Goal: Communication & Community: Answer question/provide support

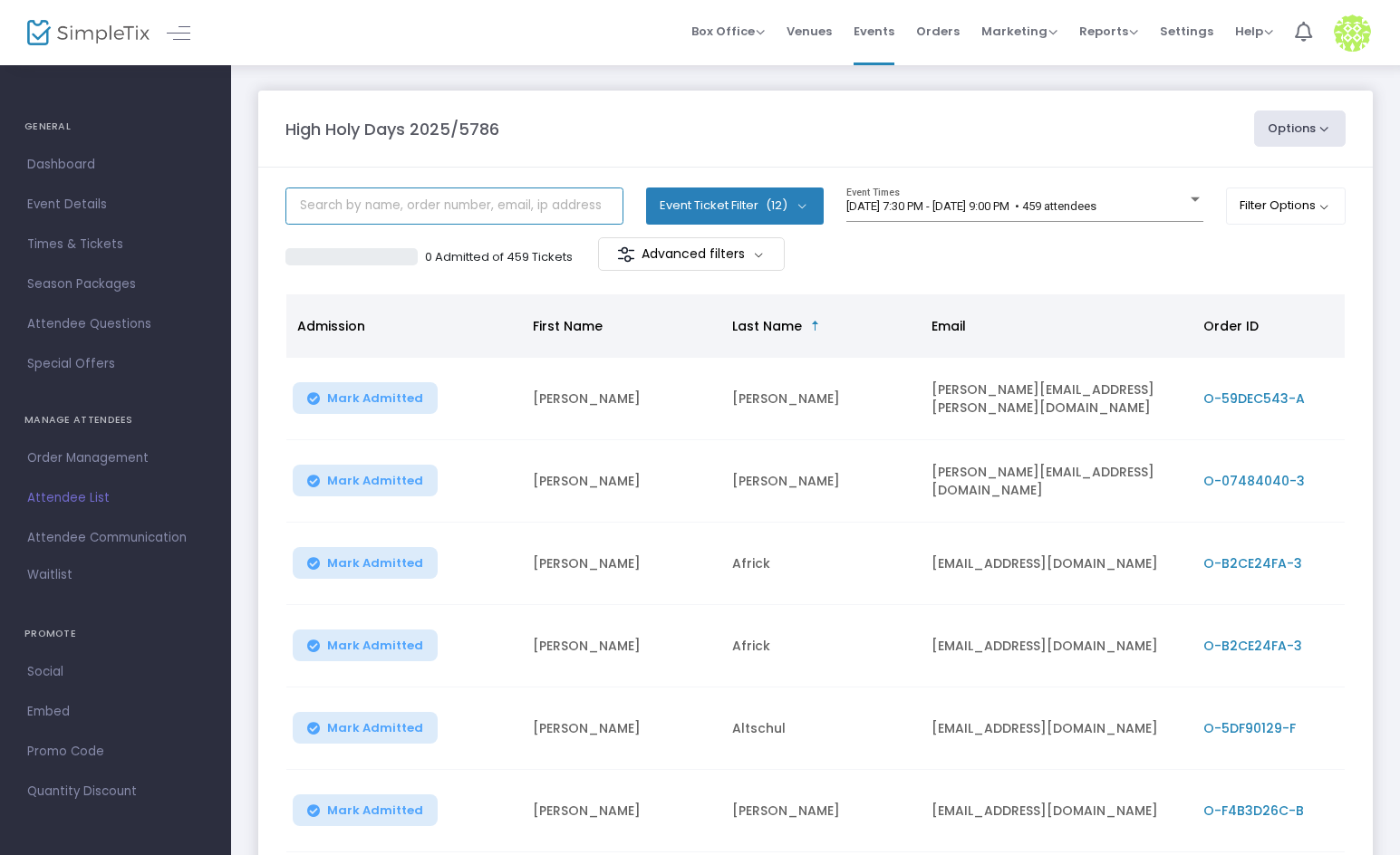
click at [482, 219] on input "text" at bounding box center [453, 206] width 338 height 37
click at [939, 215] on div "[DATE] 7:30 PM - [DATE] 9:00 PM • 459 attendees Event Times" at bounding box center [1024, 204] width 357 height 34
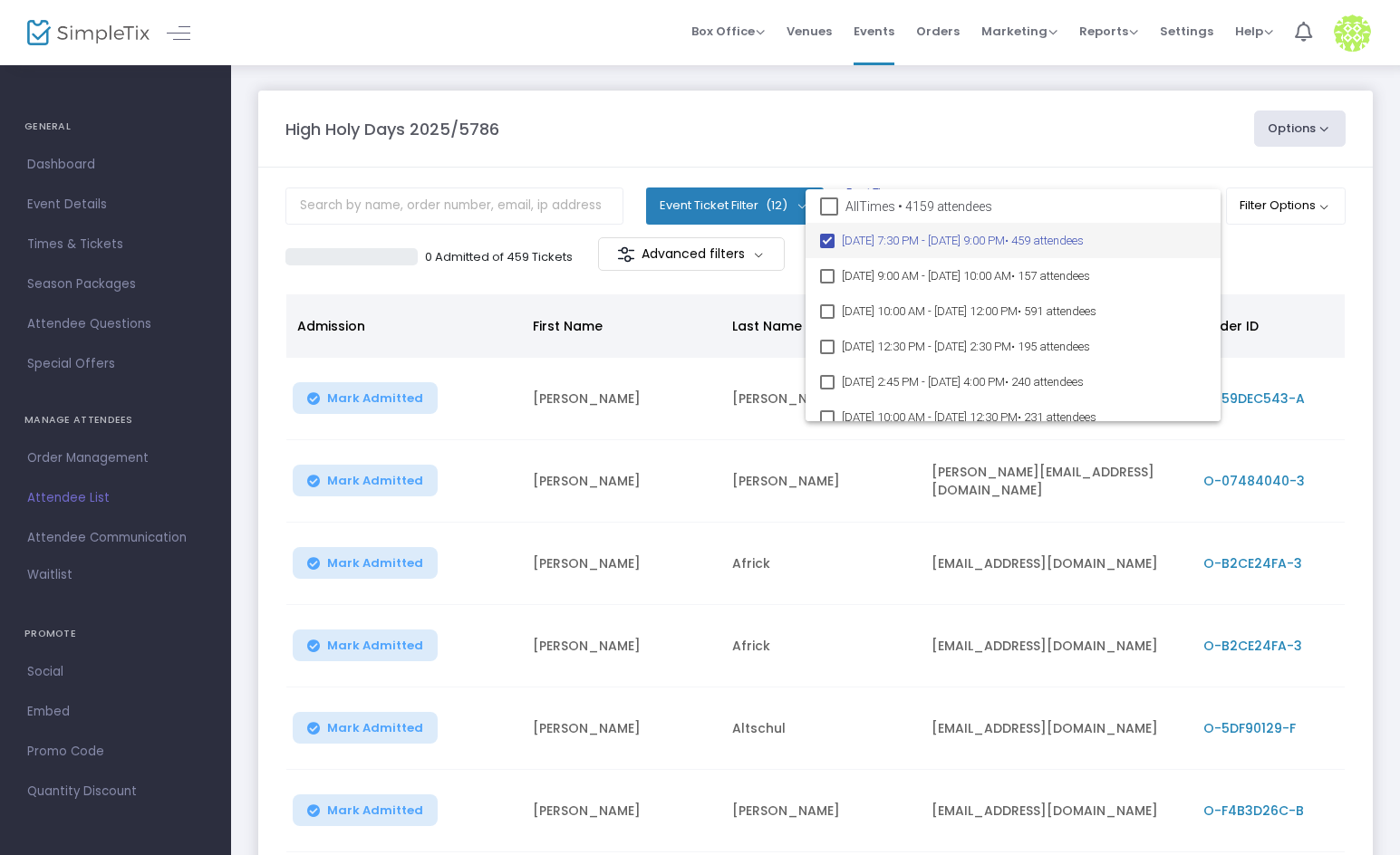
click at [893, 200] on span "All Times • 4159 attendees" at bounding box center [918, 206] width 147 height 21
click at [829, 216] on input "All Times • 4159 attendees" at bounding box center [828, 216] width 1 height 1
checkbox input "true"
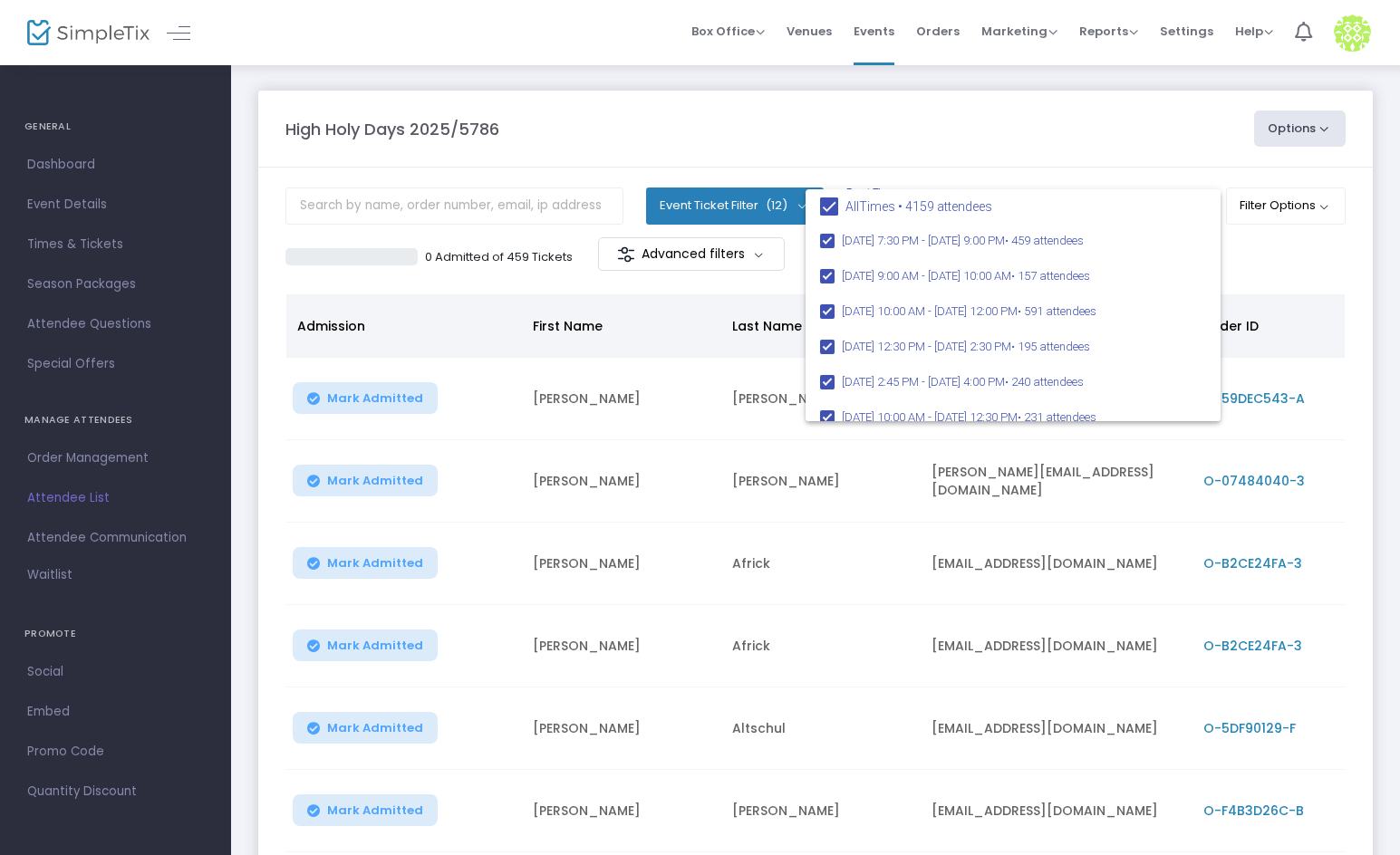
click at [817, 146] on div at bounding box center [700, 427] width 1400 height 855
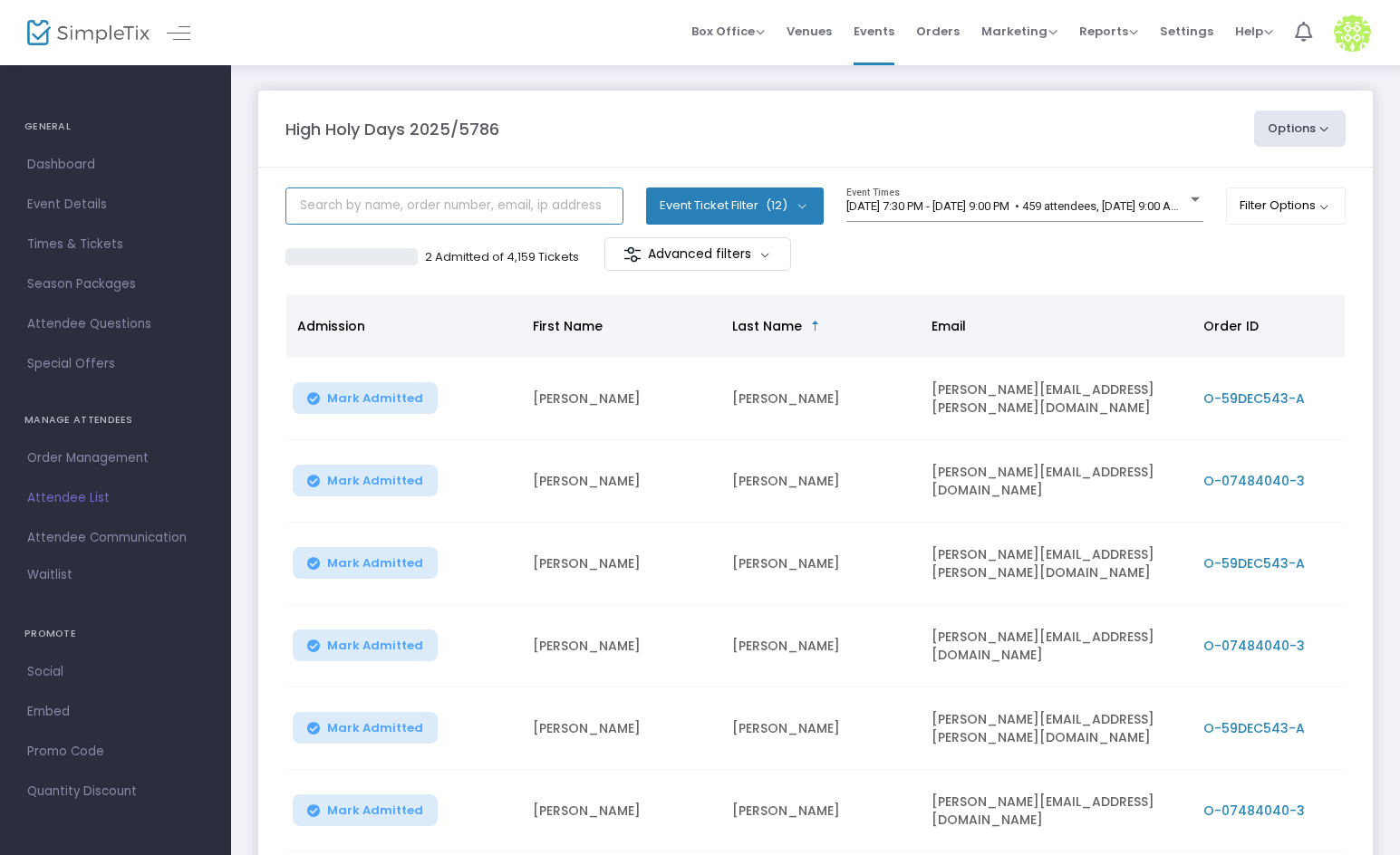
click at [485, 204] on input "text" at bounding box center [453, 206] width 338 height 37
type input "[PERSON_NAME]"
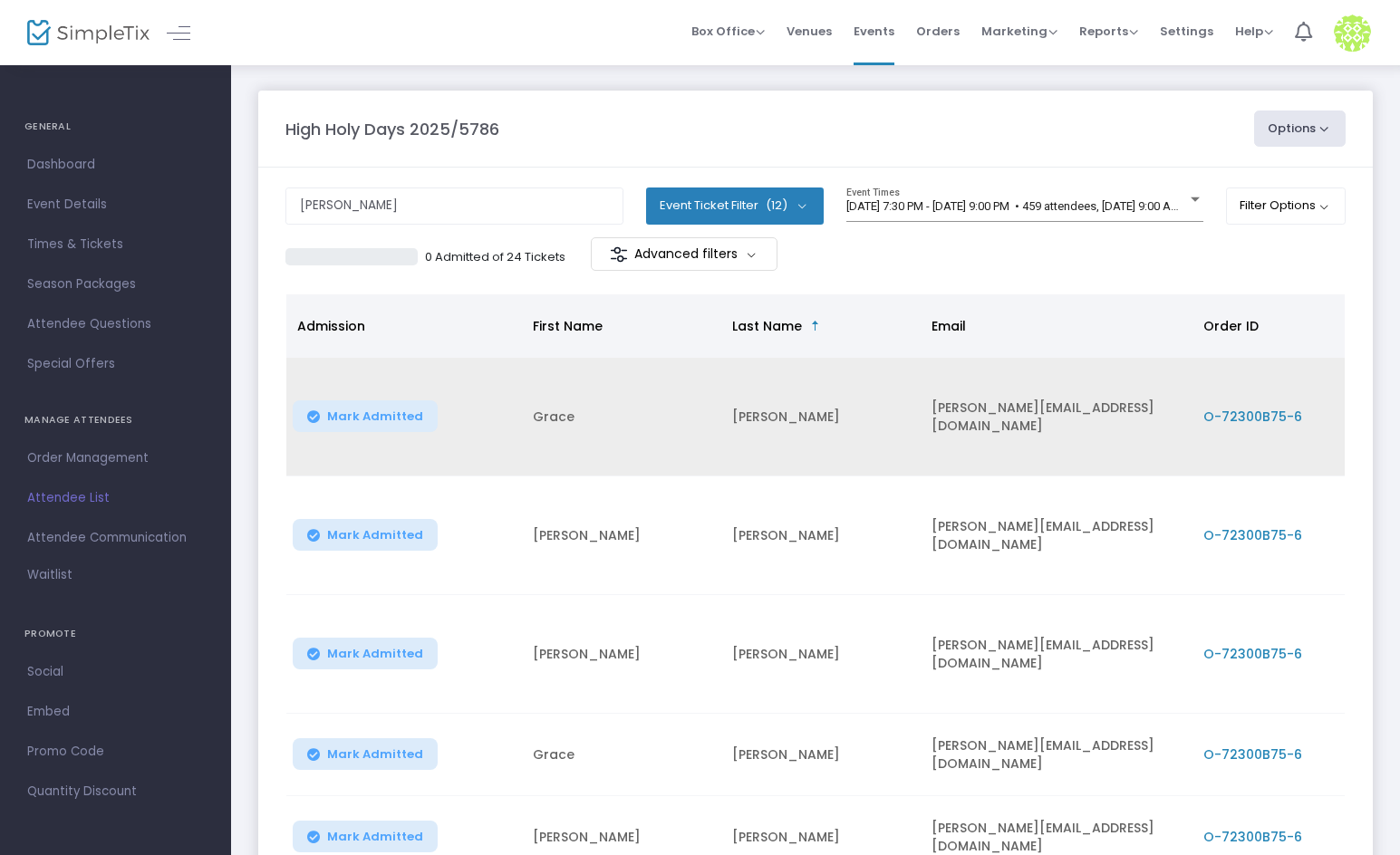
click at [1217, 408] on span "O-72300B75-6" at bounding box center [1253, 416] width 99 height 18
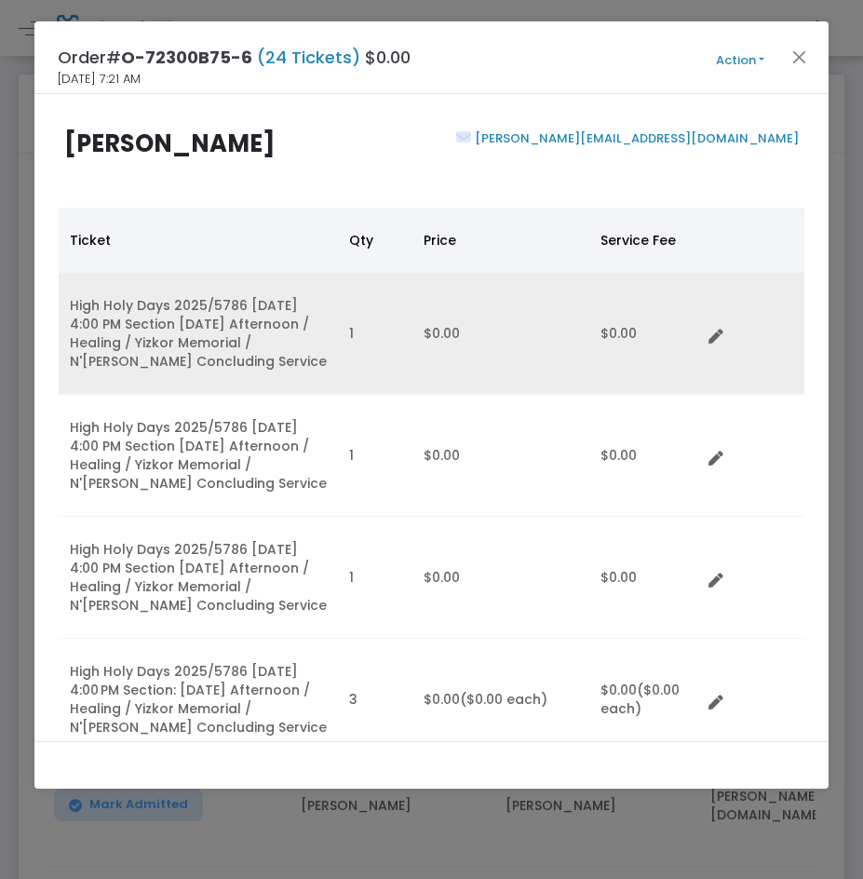
scroll to position [93, 0]
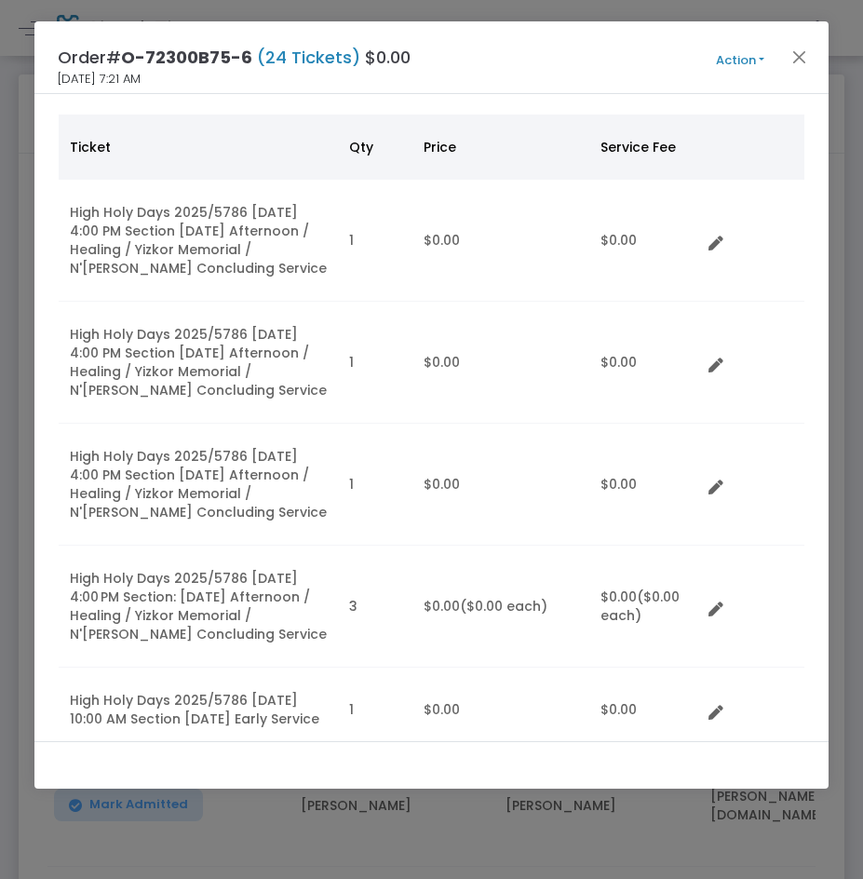
click at [580, 61] on div "Order# O-72300B75-6 (24 Tickets) $0.00 [DATE] 7:21 AM Action Mark Admitted Edit…" at bounding box center [431, 57] width 794 height 73
click at [731, 61] on button "Action" at bounding box center [740, 60] width 112 height 20
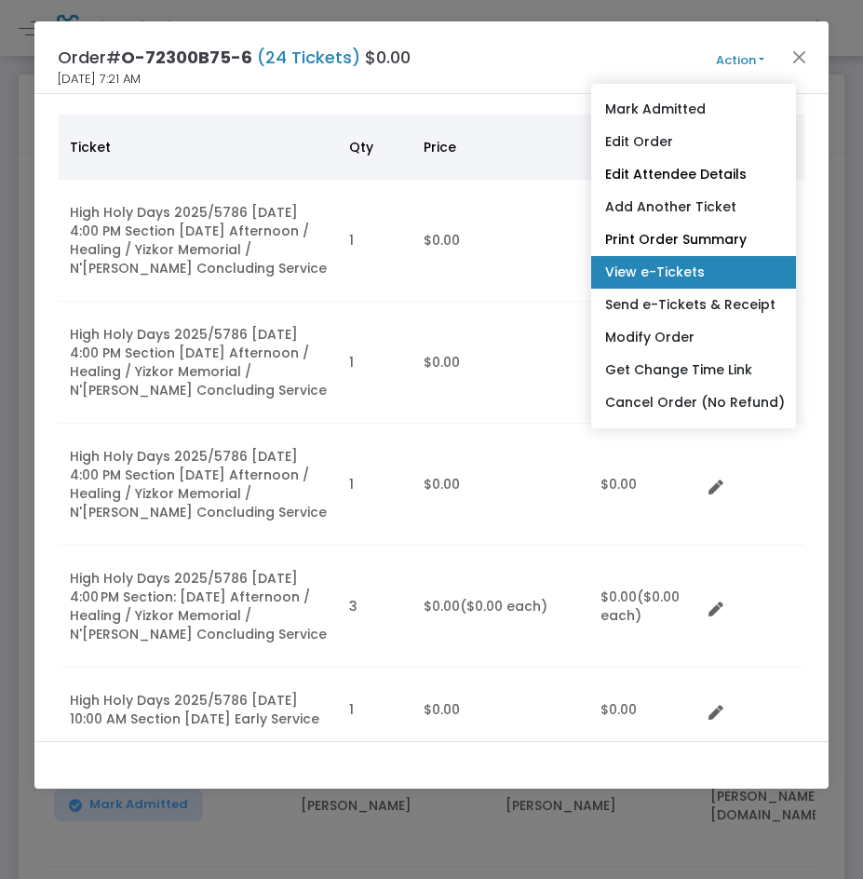
click at [734, 259] on link "View e-Tickets" at bounding box center [693, 272] width 205 height 33
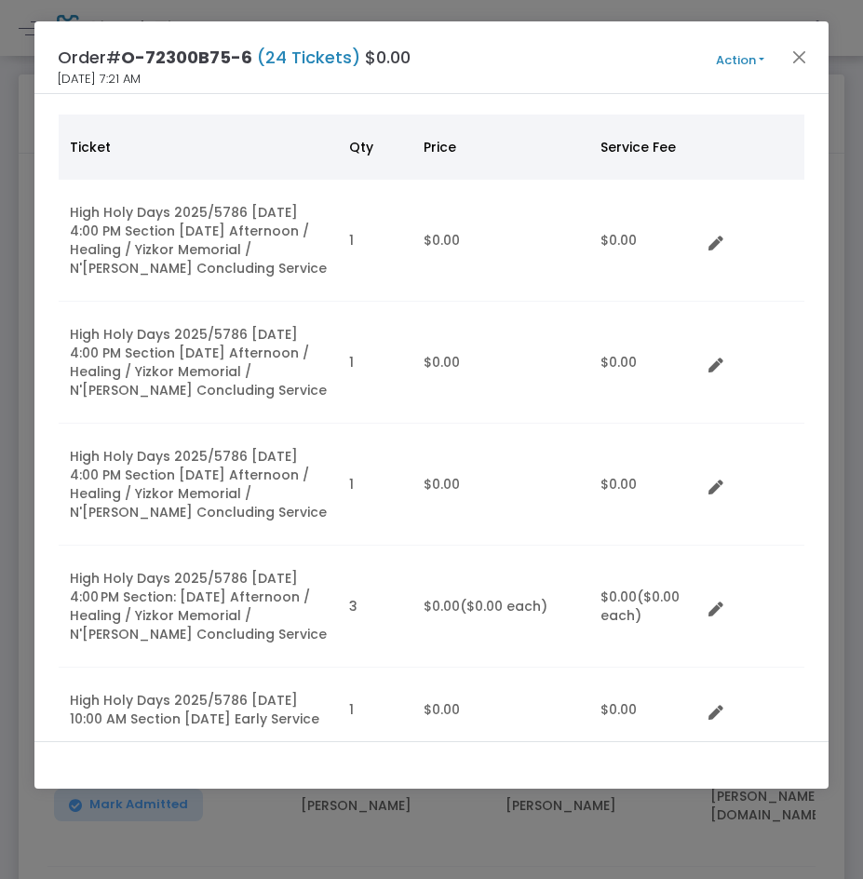
click at [750, 58] on button "Action" at bounding box center [740, 60] width 112 height 20
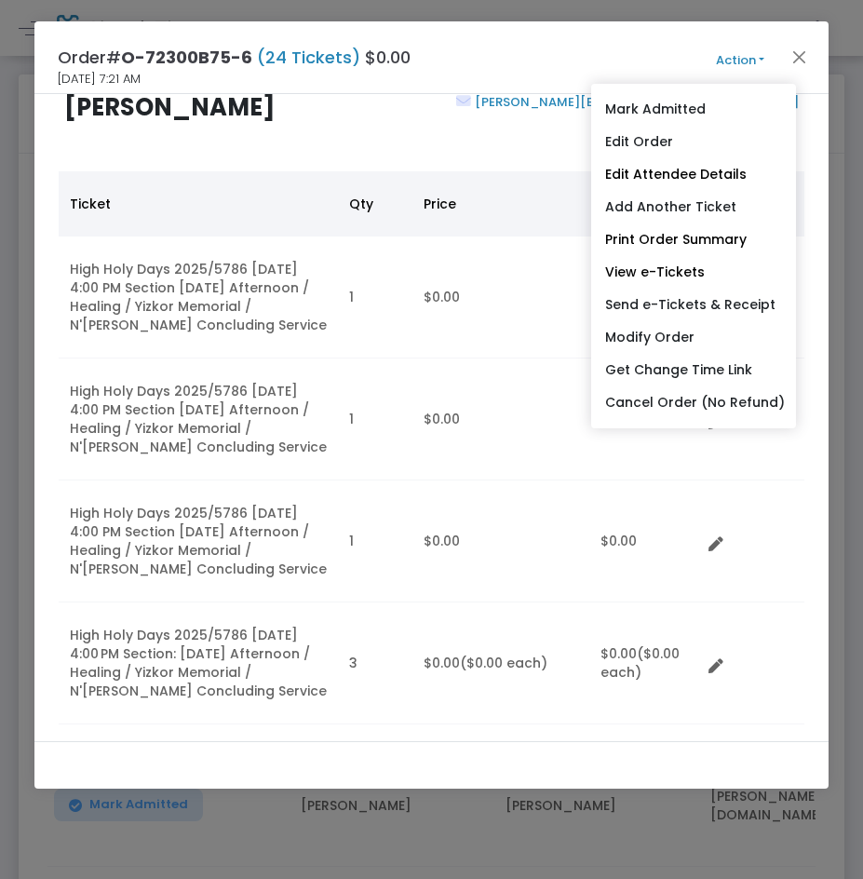
scroll to position [0, 0]
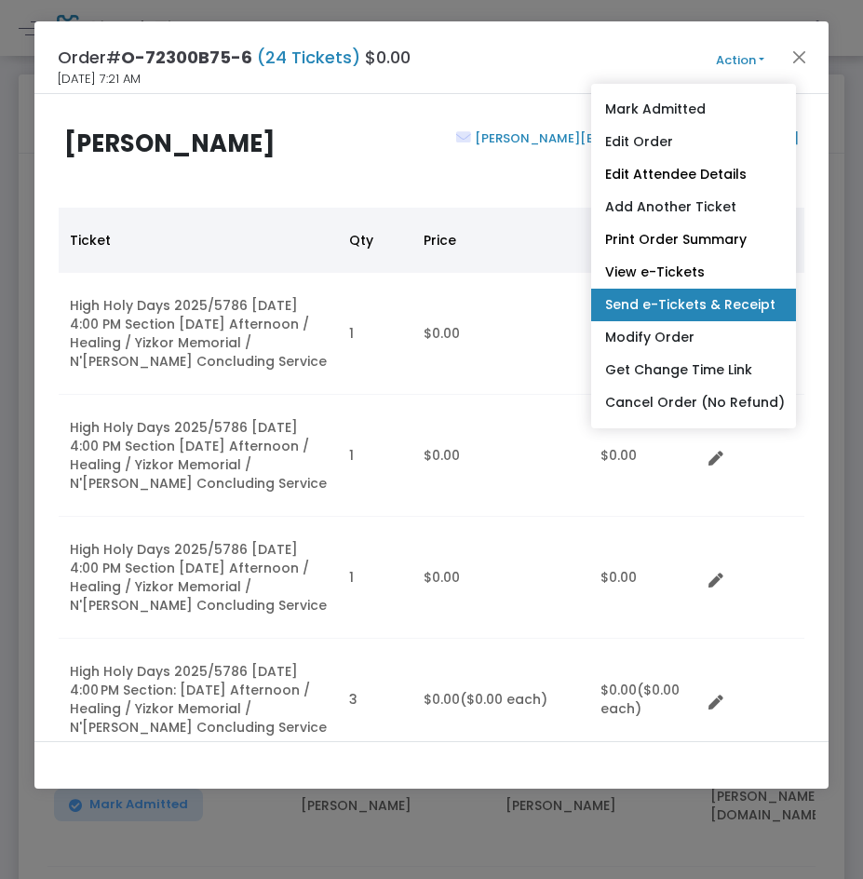
click at [637, 307] on link "Send e-Tickets & Receipt" at bounding box center [693, 305] width 205 height 33
type input "[PERSON_NAME][EMAIL_ADDRESS][DOMAIN_NAME]"
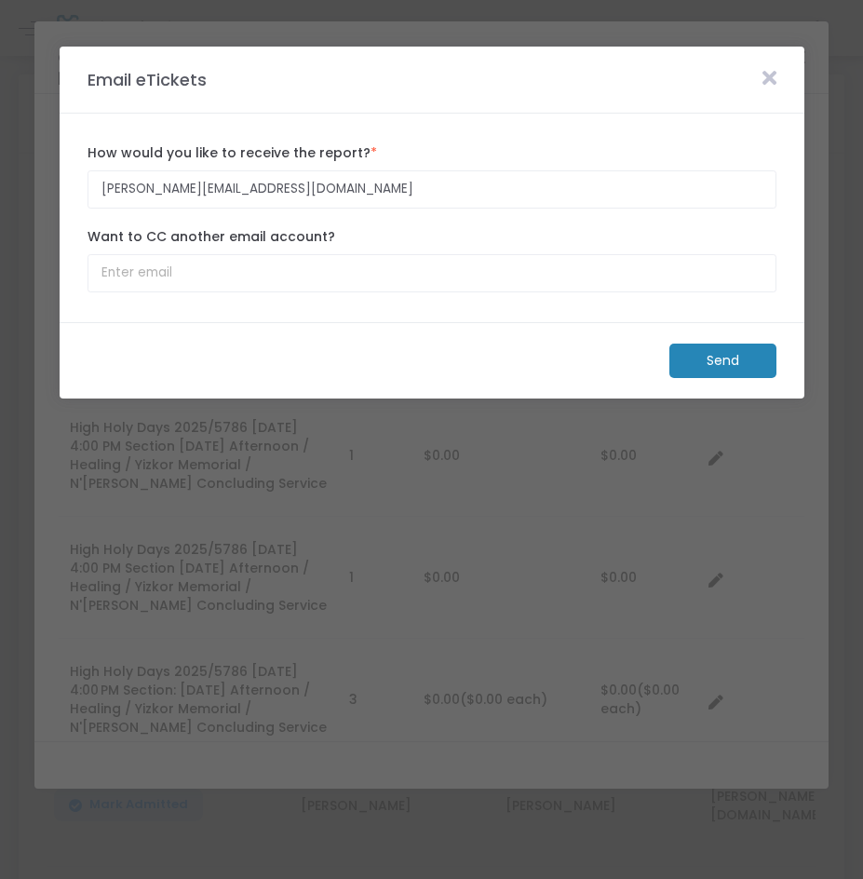
click at [712, 355] on m-button "Send" at bounding box center [723, 361] width 107 height 34
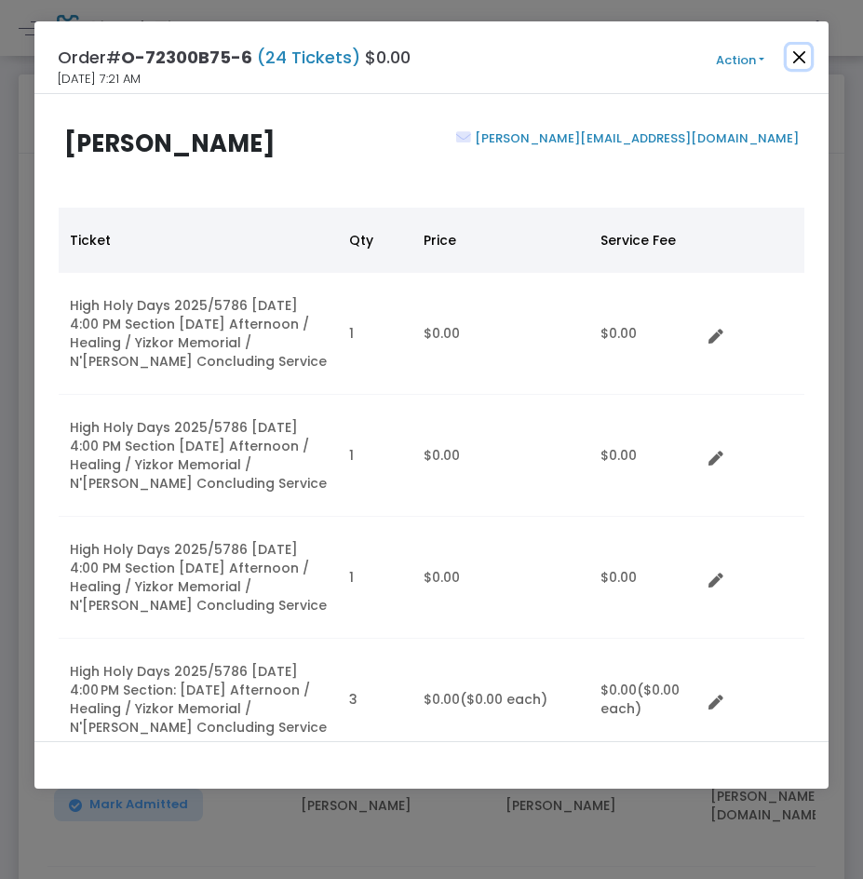
click at [803, 52] on button "Close" at bounding box center [799, 57] width 24 height 24
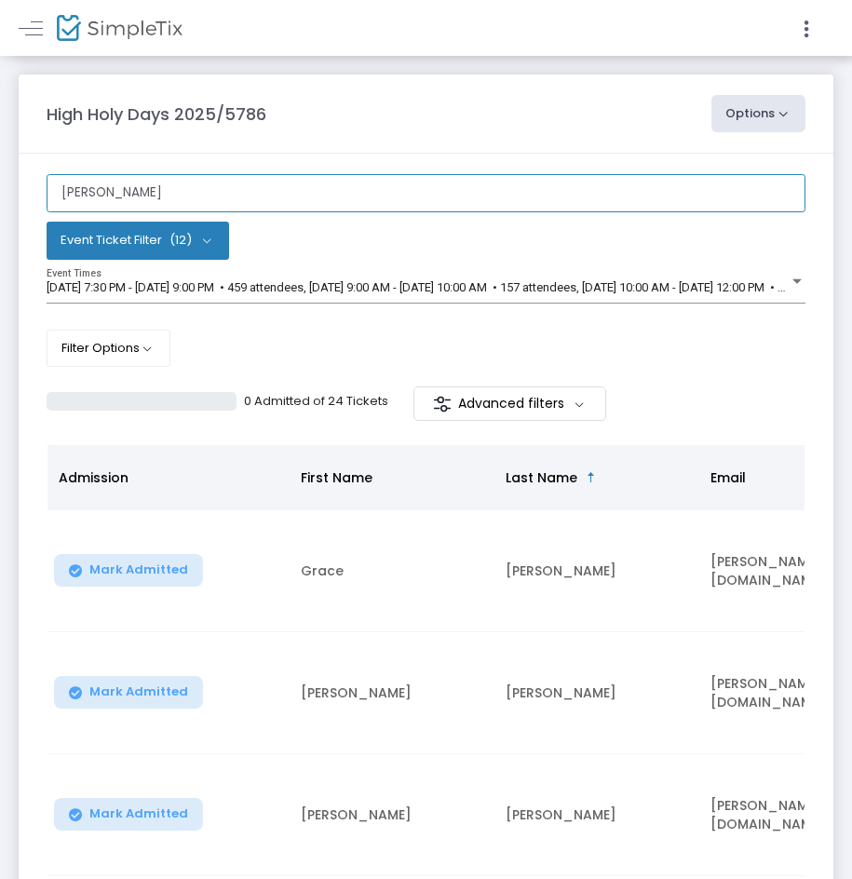
click at [317, 196] on input "[PERSON_NAME]" at bounding box center [426, 193] width 759 height 38
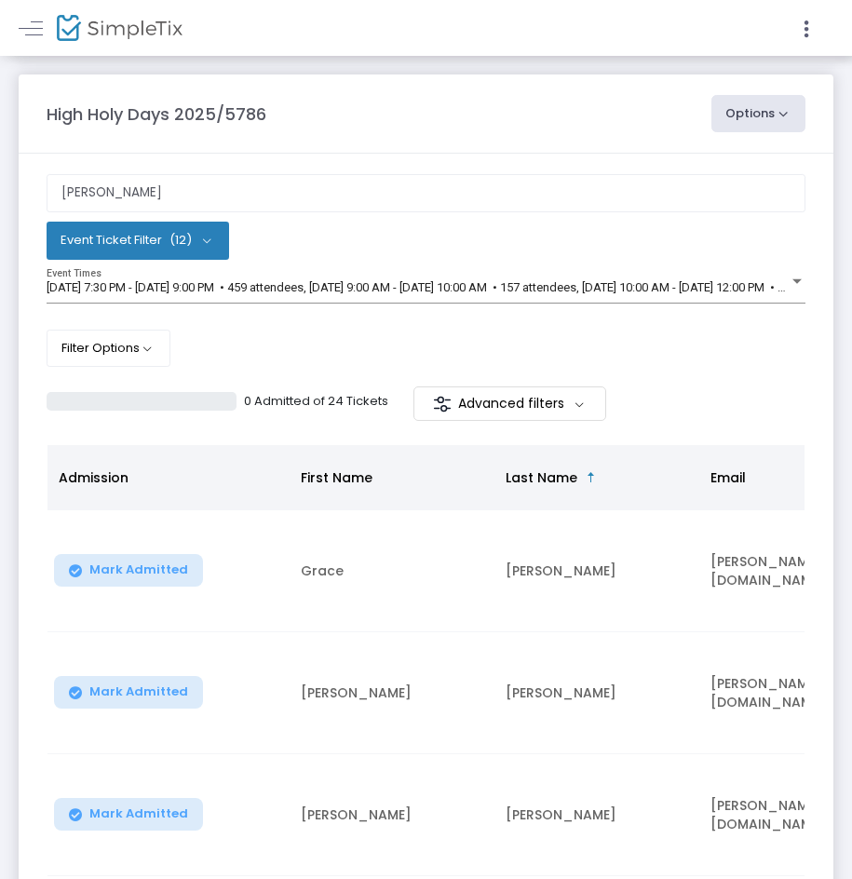
click at [320, 168] on m-panel-content "[PERSON_NAME] Event Ticket Filter (12) Select All Erev [DATE] Evening Service […" at bounding box center [426, 764] width 815 height 1220
